Goal: Ask a question

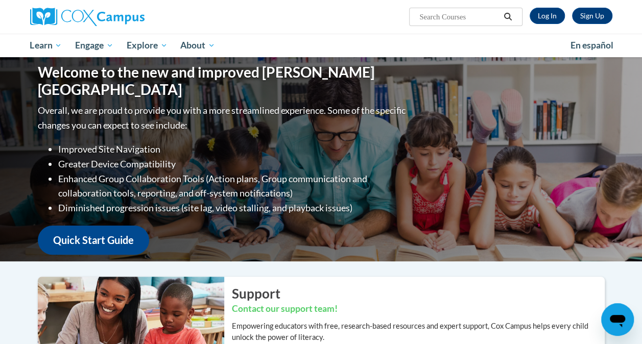
click at [618, 319] on icon "Open messaging window" at bounding box center [617, 321] width 15 height 12
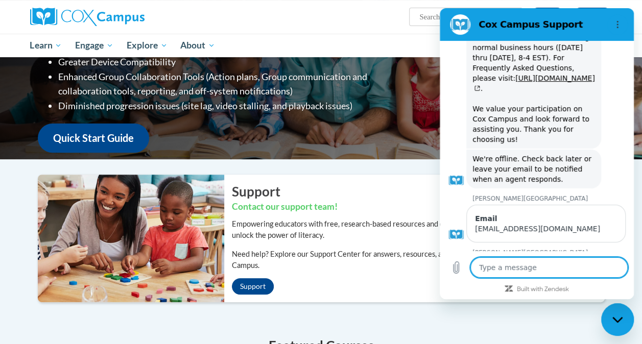
scroll to position [51, 0]
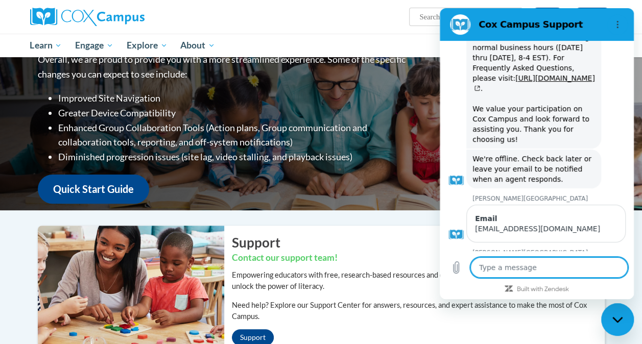
click at [551, 265] on textarea at bounding box center [548, 267] width 157 height 20
type textarea "H"
type textarea "x"
type textarea "He"
type textarea "x"
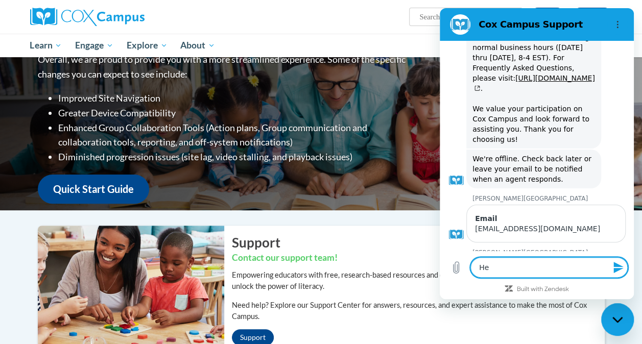
type textarea "Hel"
type textarea "x"
type textarea "Hell"
type textarea "x"
type textarea "Hello"
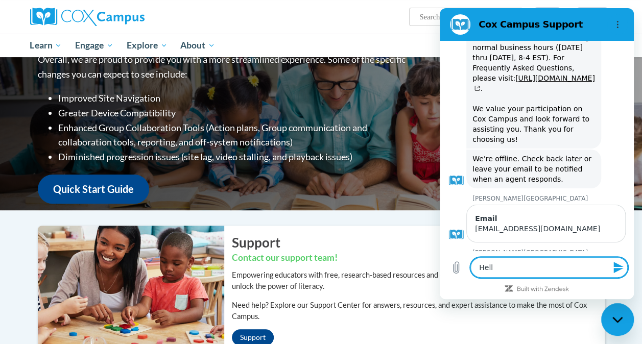
type textarea "x"
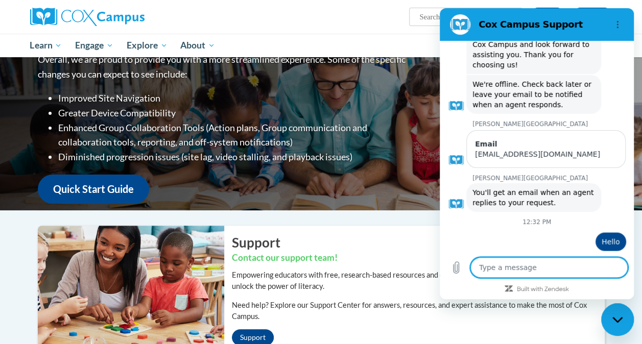
scroll to position [939, 0]
type textarea "x"
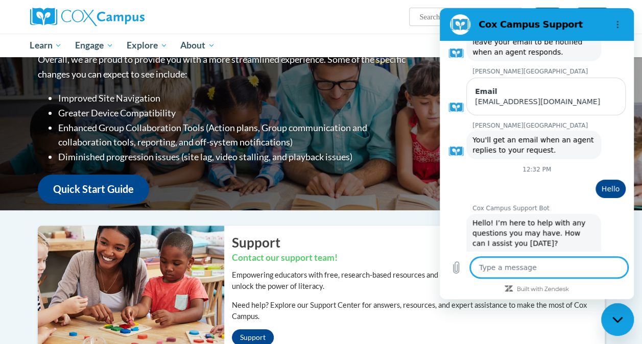
scroll to position [995, 0]
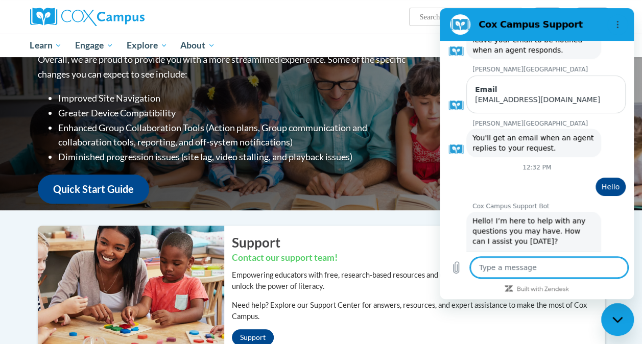
type textarea "I"
type textarea "x"
type textarea "I"
type textarea "x"
type textarea "I c"
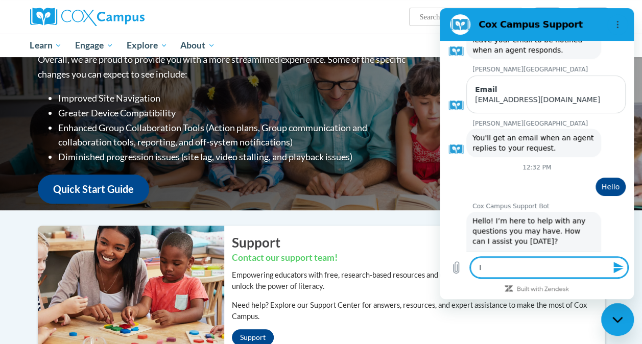
type textarea "x"
type textarea "I ca"
type textarea "x"
type textarea "I can"
type textarea "x"
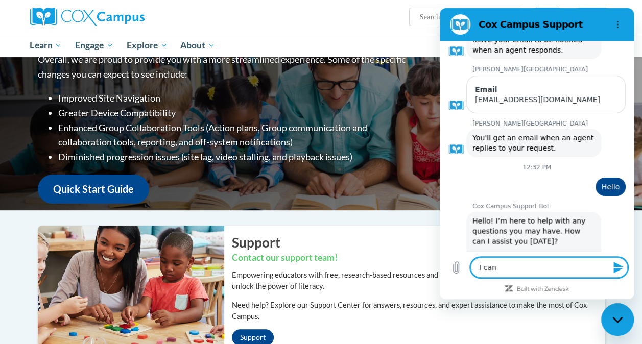
type textarea "I can'"
type textarea "x"
type textarea "I can't"
type textarea "x"
type textarea "I can't"
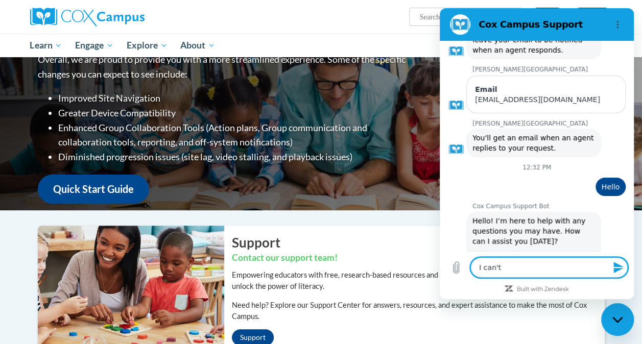
type textarea "x"
type textarea "I can't a"
type textarea "x"
type textarea "I can't ac"
type textarea "x"
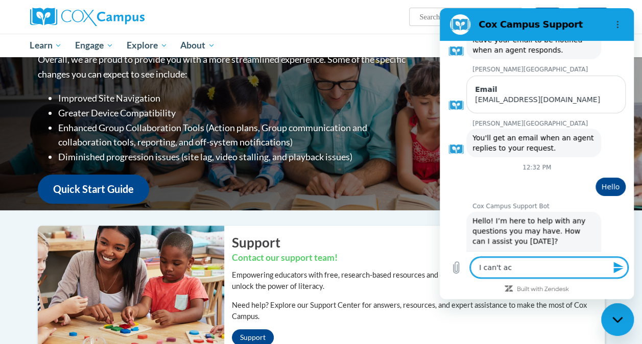
type textarea "I can't acc"
type textarea "x"
type textarea "I can't acce"
type textarea "x"
type textarea "I can't acc"
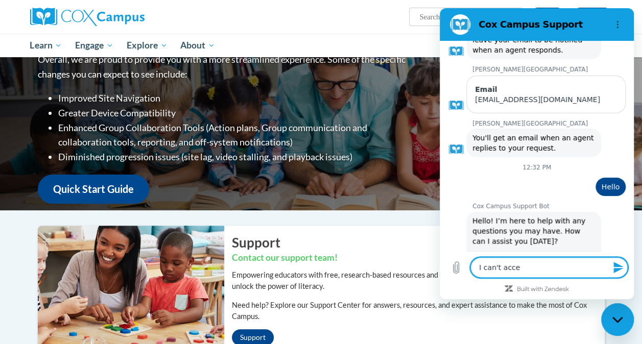
type textarea "x"
type textarea "I can't ac"
type textarea "x"
type textarea "I can't a"
type textarea "x"
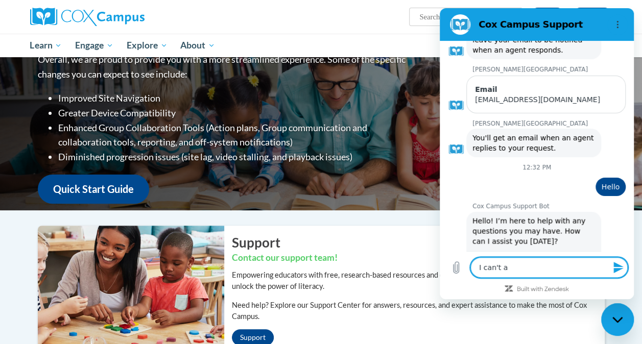
type textarea "I can't"
type textarea "x"
type textarea "I can't"
type textarea "x"
type textarea "I can'"
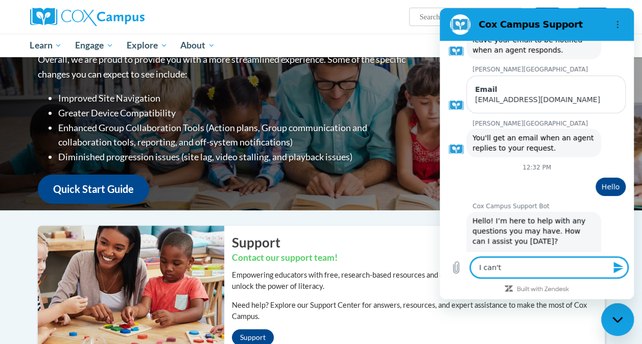
type textarea "x"
type textarea "I can"
type textarea "x"
type textarea "I ca"
type textarea "x"
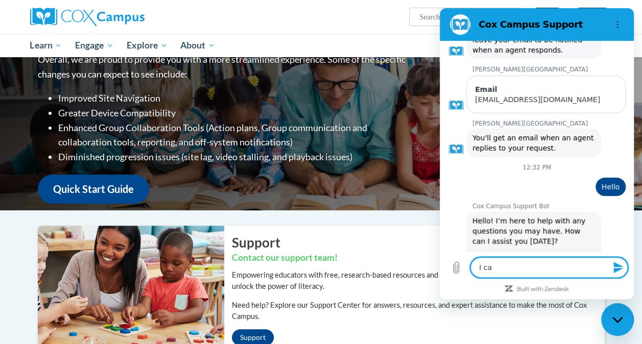
type textarea "I c"
type textarea "x"
type textarea "I"
type textarea "x"
type textarea "I"
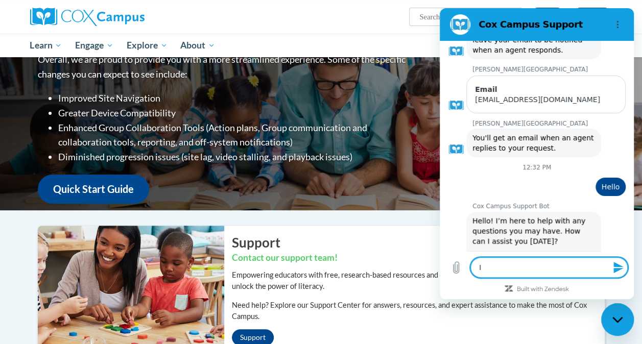
type textarea "x"
type textarea "M"
type textarea "x"
type textarea "My"
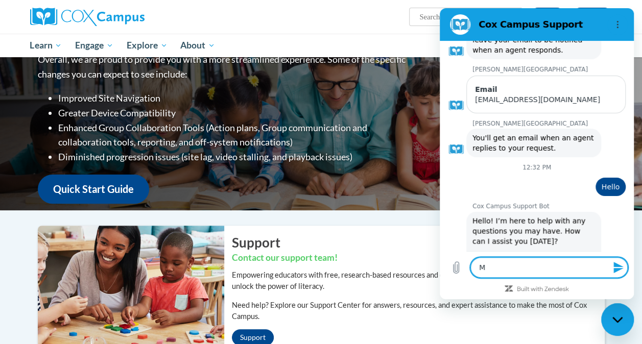
type textarea "x"
type textarea "My"
type textarea "x"
type textarea "My O"
type textarea "x"
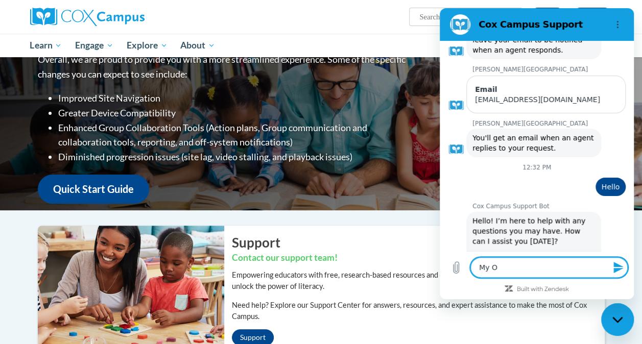
type textarea "My OC"
type textarea "x"
type textarea "My OCC"
type textarea "x"
type textarea "My OCCR"
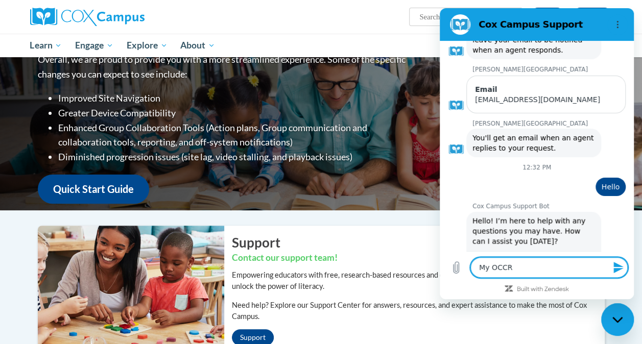
type textarea "x"
type textarea "My OCCRR"
type textarea "x"
type textarea "My OCCRRA"
type textarea "x"
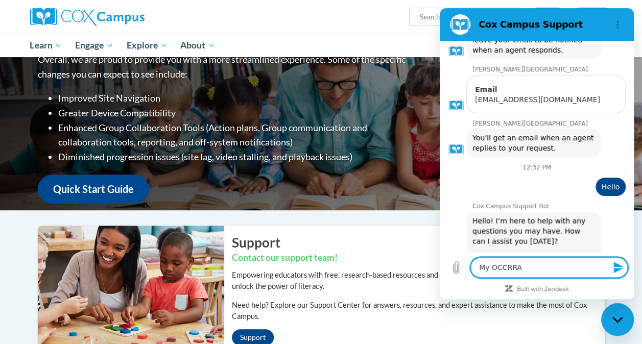
type textarea "My OCCRRA"
type textarea "x"
type textarea "My OCCRRA c"
type textarea "x"
type textarea "My OCCRRA cr"
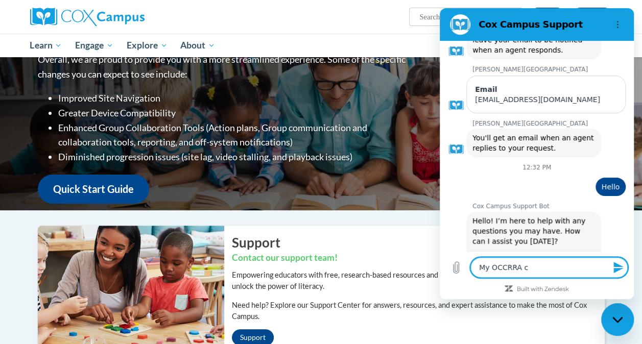
type textarea "x"
type textarea "My OCCRRA c"
type textarea "x"
type textarea "My OCCRRA"
type textarea "x"
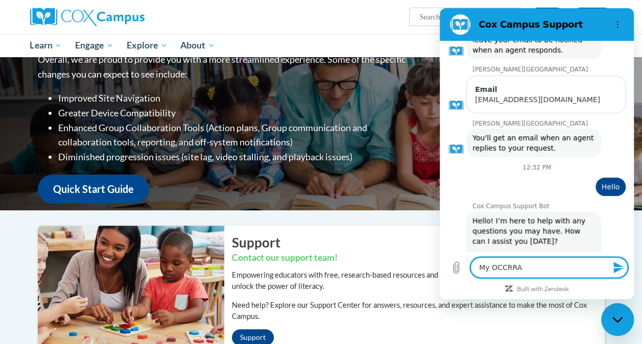
type textarea "My OCCRRA c"
type textarea "x"
type textarea "My OCCRRA co"
type textarea "x"
type textarea "My OCCRRA cou"
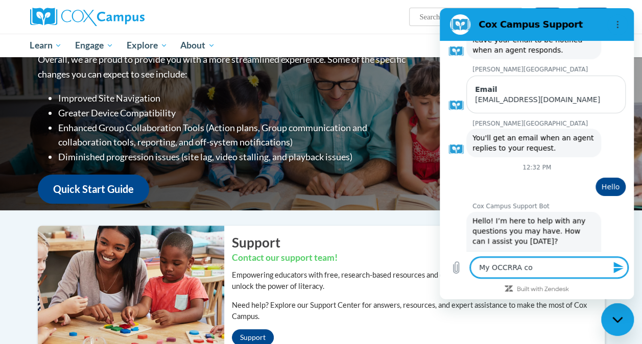
type textarea "x"
type textarea "My OCCRRA cour"
type textarea "x"
type textarea "My OCCRRA cours"
type textarea "x"
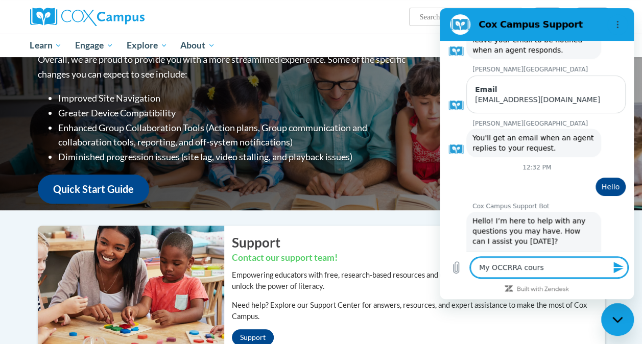
type textarea "My OCCRRA course"
type textarea "x"
type textarea "My OCCRRA course"
type textarea "x"
type textarea "My OCCRRA course i"
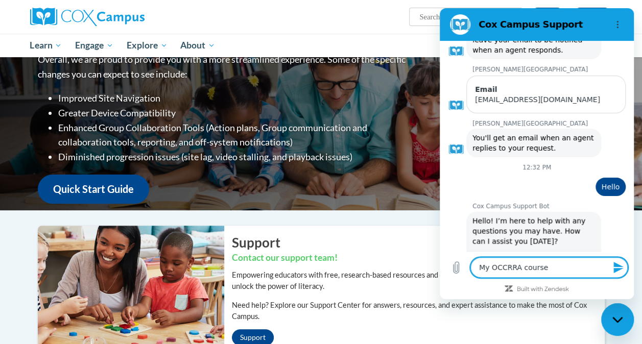
type textarea "x"
type textarea "My OCCRRA course is"
type textarea "x"
type textarea "My OCCRRA course isn"
type textarea "x"
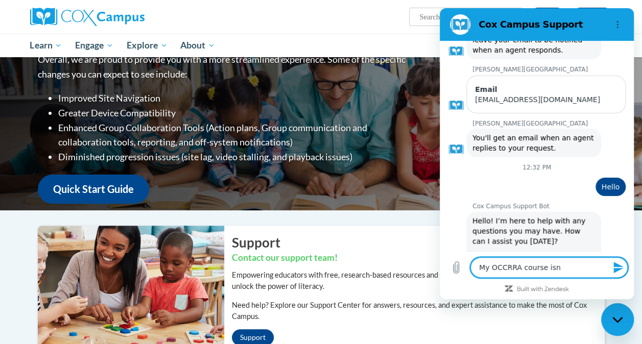
type textarea "My OCCRRA course isn'"
type textarea "x"
type textarea "My OCCRRA course isn't"
type textarea "x"
type textarea "My OCCRRA course isn't"
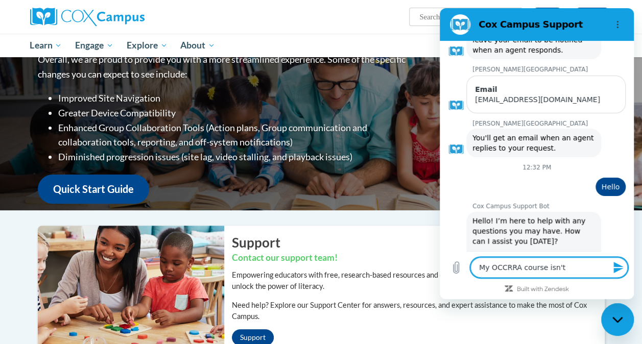
type textarea "x"
type textarea "My OCCRRA course isn't v"
type textarea "x"
type textarea "My OCCRRA course isn't ve"
type textarea "x"
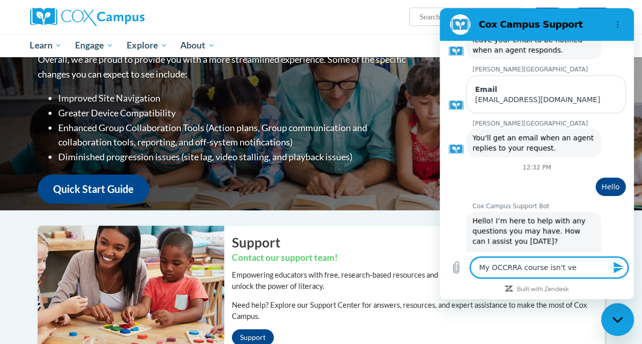
type textarea "My OCCRRA course isn't ver"
type textarea "x"
type textarea "My OCCRRA course isn't veri"
type textarea "x"
type textarea "My OCCRRA course isn't verif"
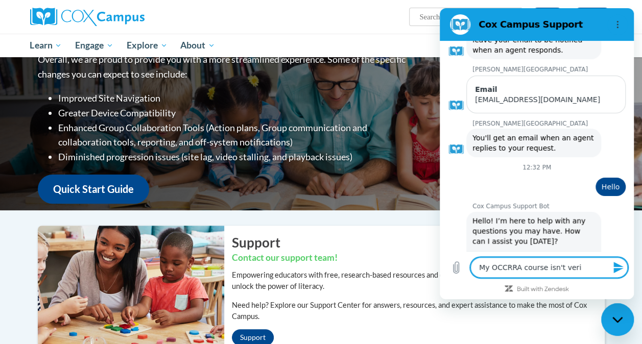
type textarea "x"
type textarea "My OCCRRA course isn't verifi"
type textarea "x"
type textarea "My OCCRRA course isn't verifie"
type textarea "x"
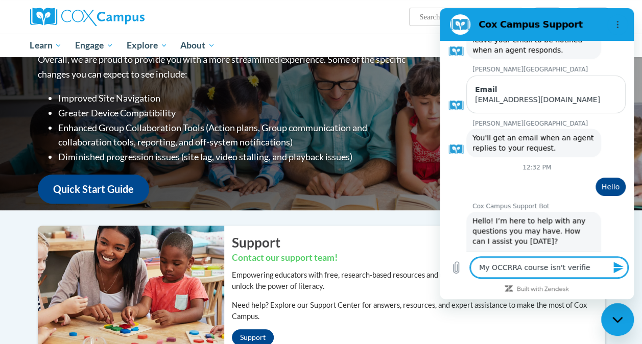
type textarea "My OCCRRA course isn't verified"
type textarea "x"
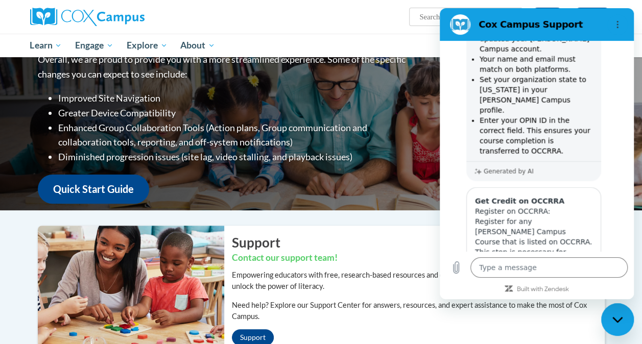
scroll to position [1349, 0]
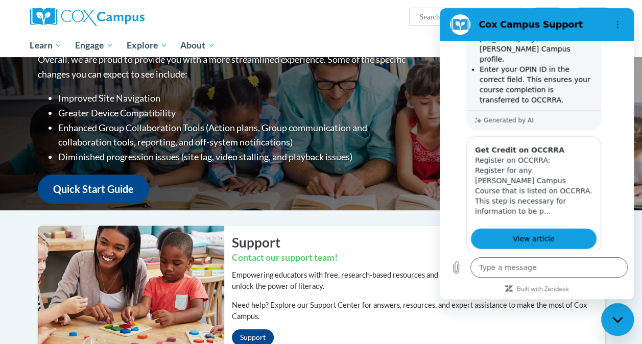
click at [608, 293] on button "No" at bounding box center [612, 302] width 28 height 19
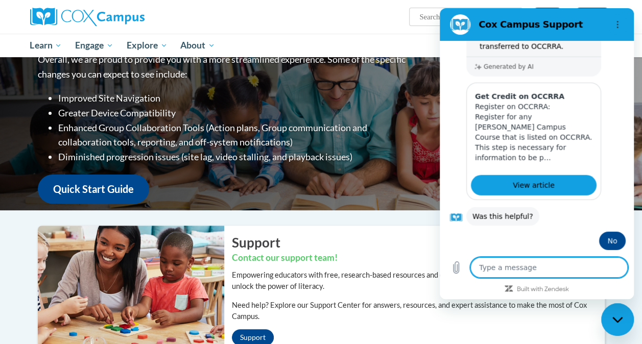
scroll to position [1428, 0]
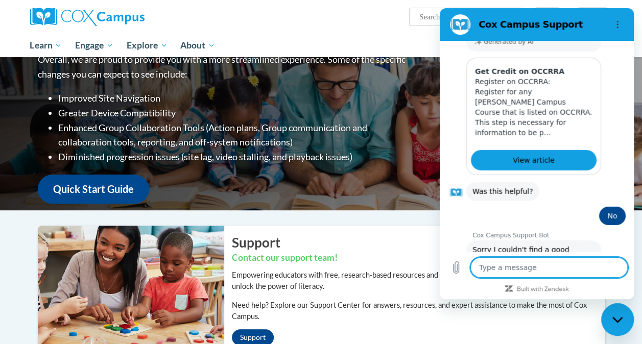
click at [588, 293] on button "Talk to a human" at bounding box center [592, 308] width 68 height 30
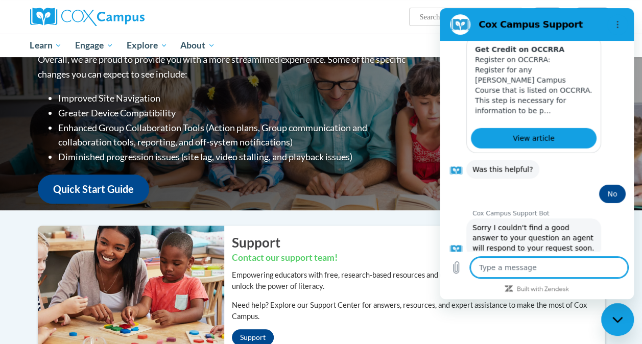
scroll to position [1449, 0]
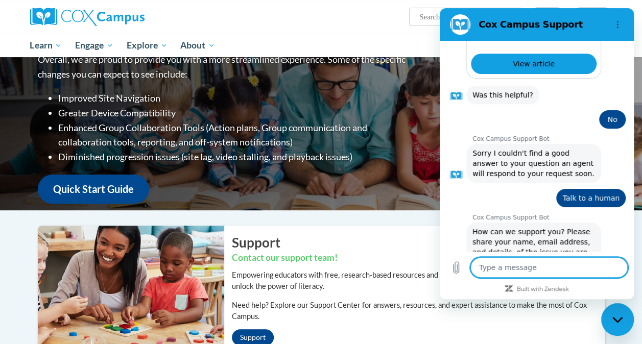
type textarea "x"
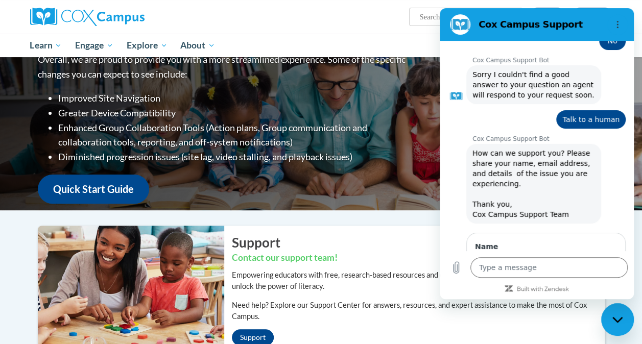
scroll to position [1602, 0]
type input "L"
type input "[PERSON_NAME]"
click at [596, 289] on span "Next" at bounding box center [599, 295] width 17 height 12
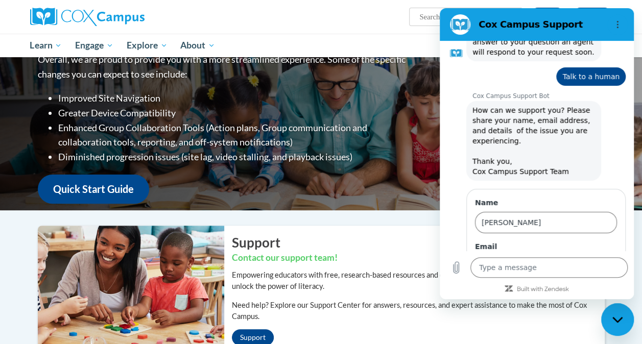
type input "[EMAIL_ADDRESS][DOMAIN_NAME]"
click at [592, 289] on span "Send" at bounding box center [599, 295] width 18 height 12
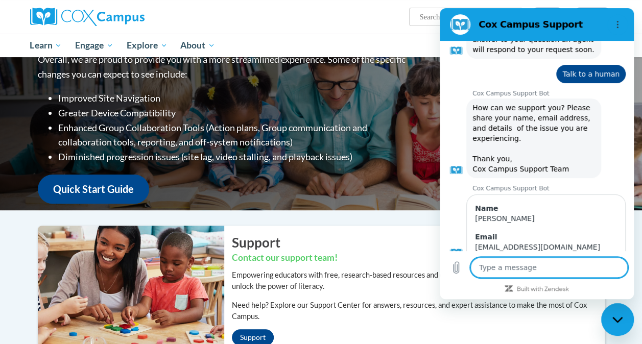
scroll to position [1651, 0]
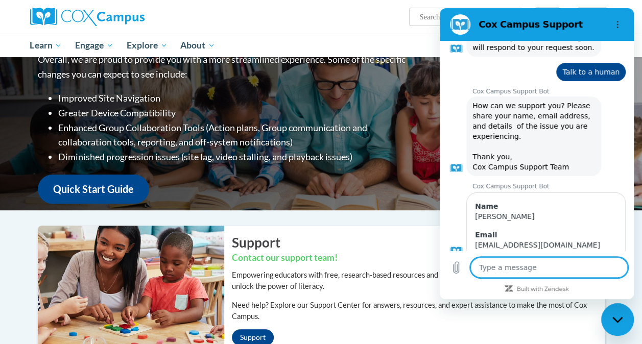
type textarea "x"
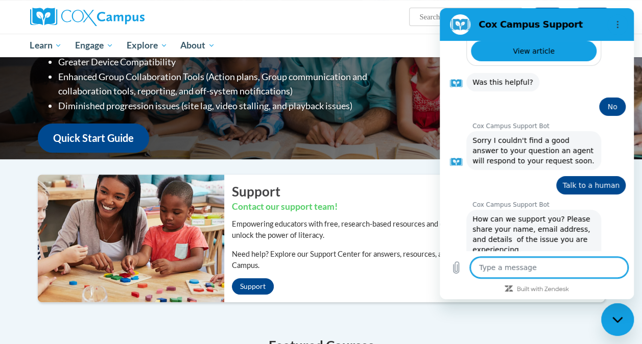
scroll to position [153, 0]
